Goal: Find specific page/section: Find specific page/section

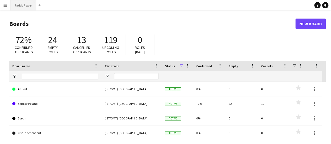
click at [19, 6] on button "Paddy Power Close" at bounding box center [24, 5] width 26 height 10
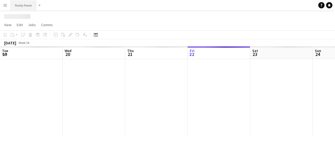
click at [19, 6] on button "Paddy Power Close" at bounding box center [24, 5] width 26 height 10
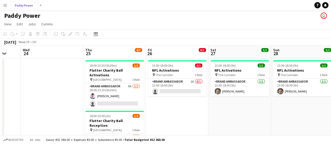
scroll to position [1, 0]
